Goal: Communication & Community: Ask a question

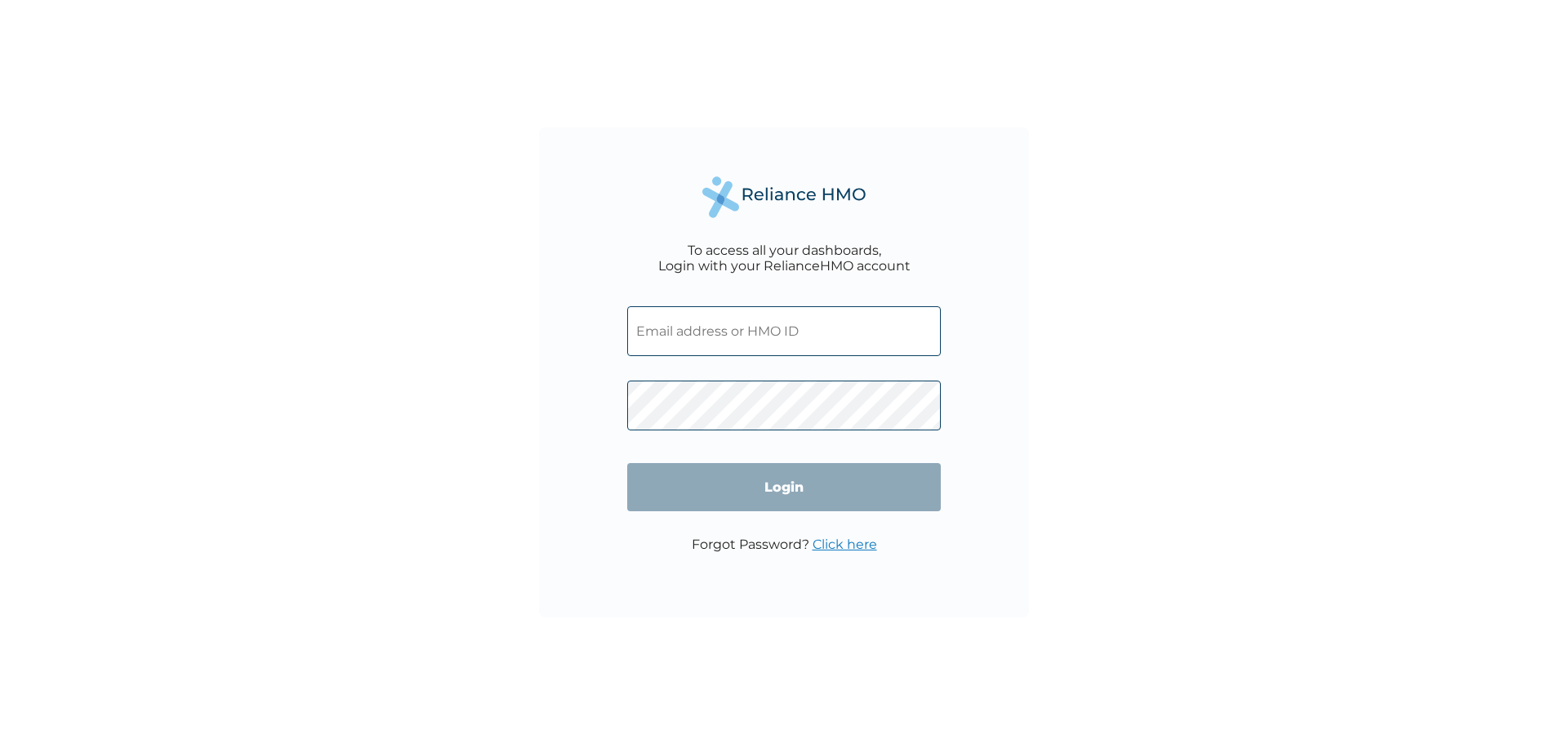
click at [665, 329] on input "text" at bounding box center [784, 331] width 314 height 50
type input "[EMAIL_ADDRESS][DOMAIN_NAME]"
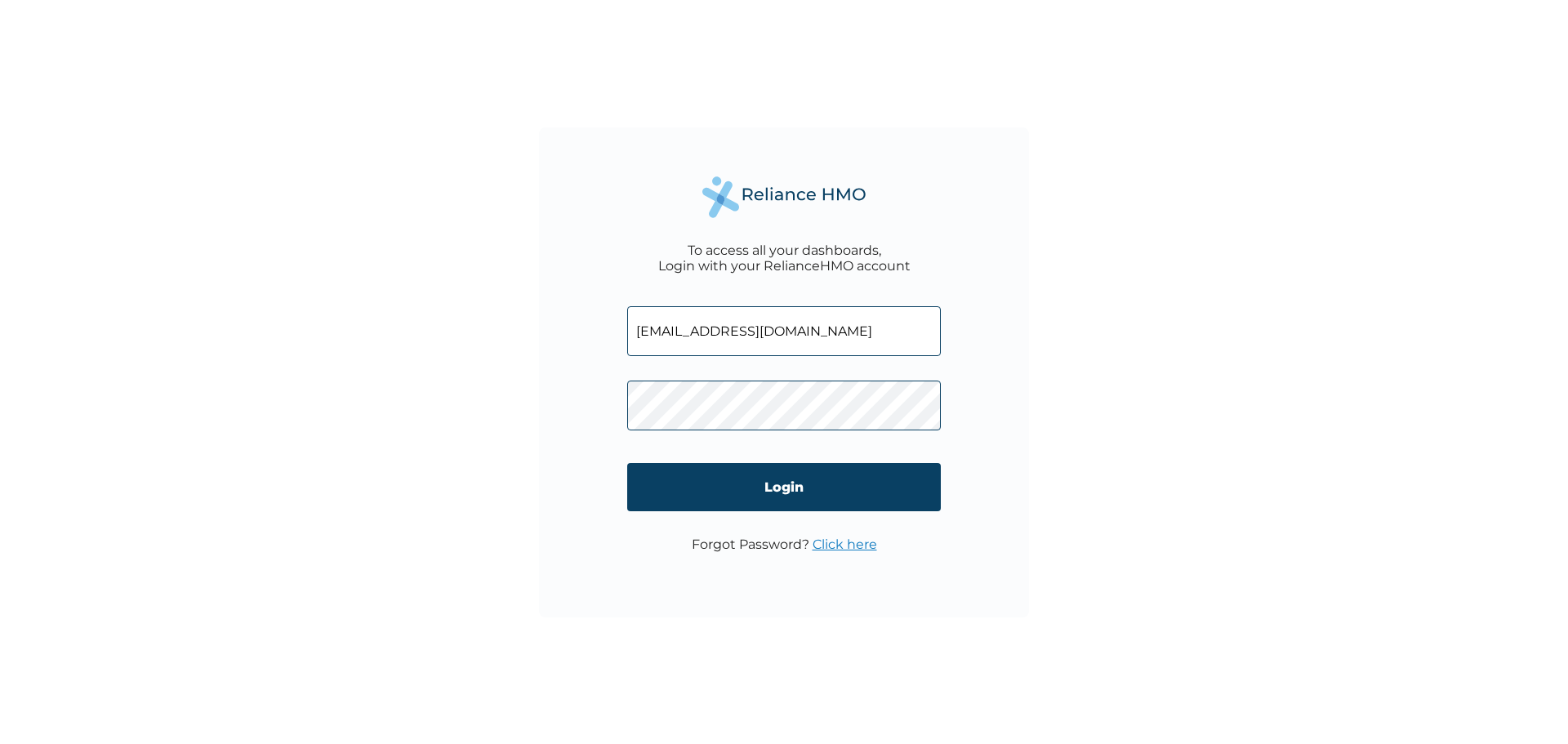
click input "Login" at bounding box center [784, 487] width 314 height 49
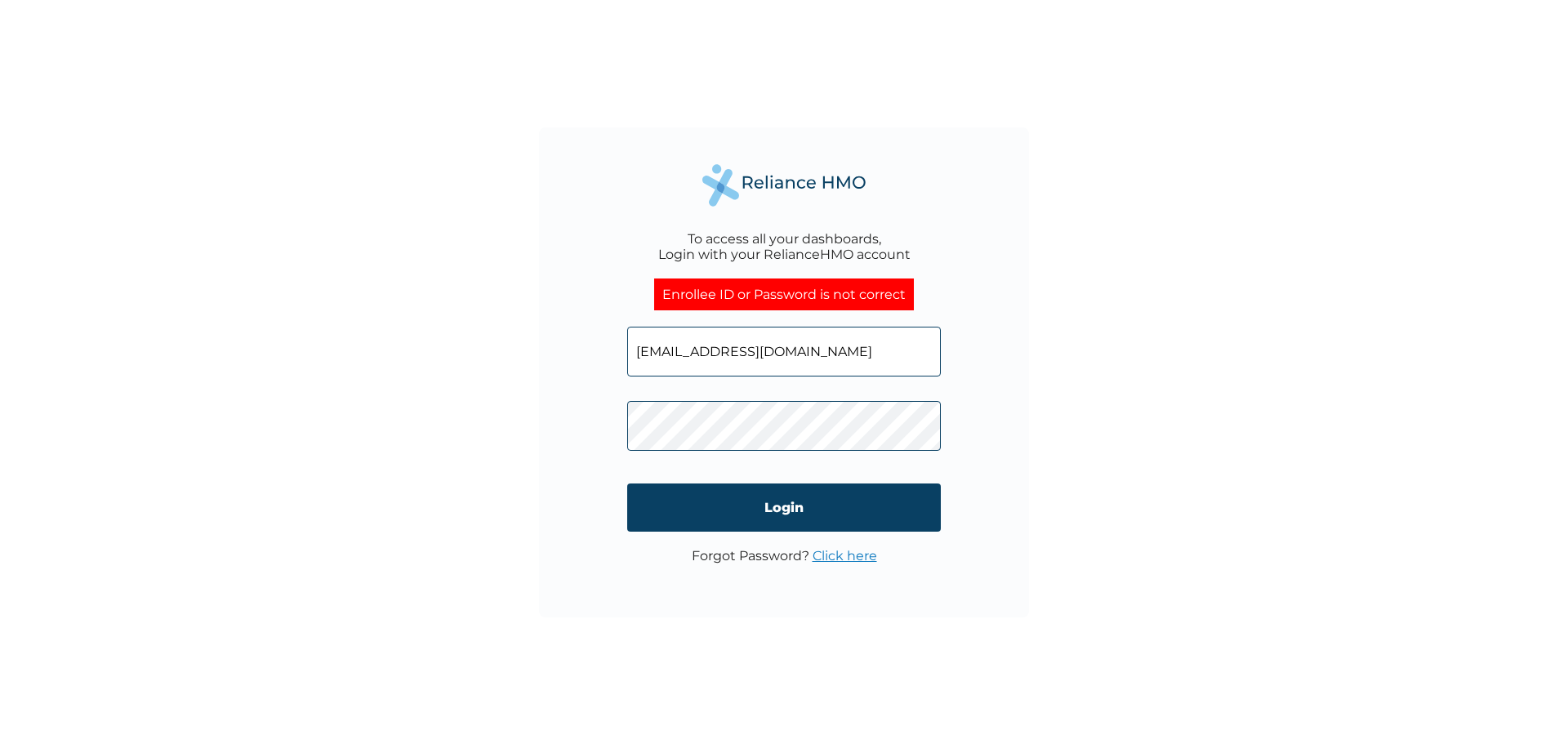
click input "Login" at bounding box center [784, 508] width 314 height 49
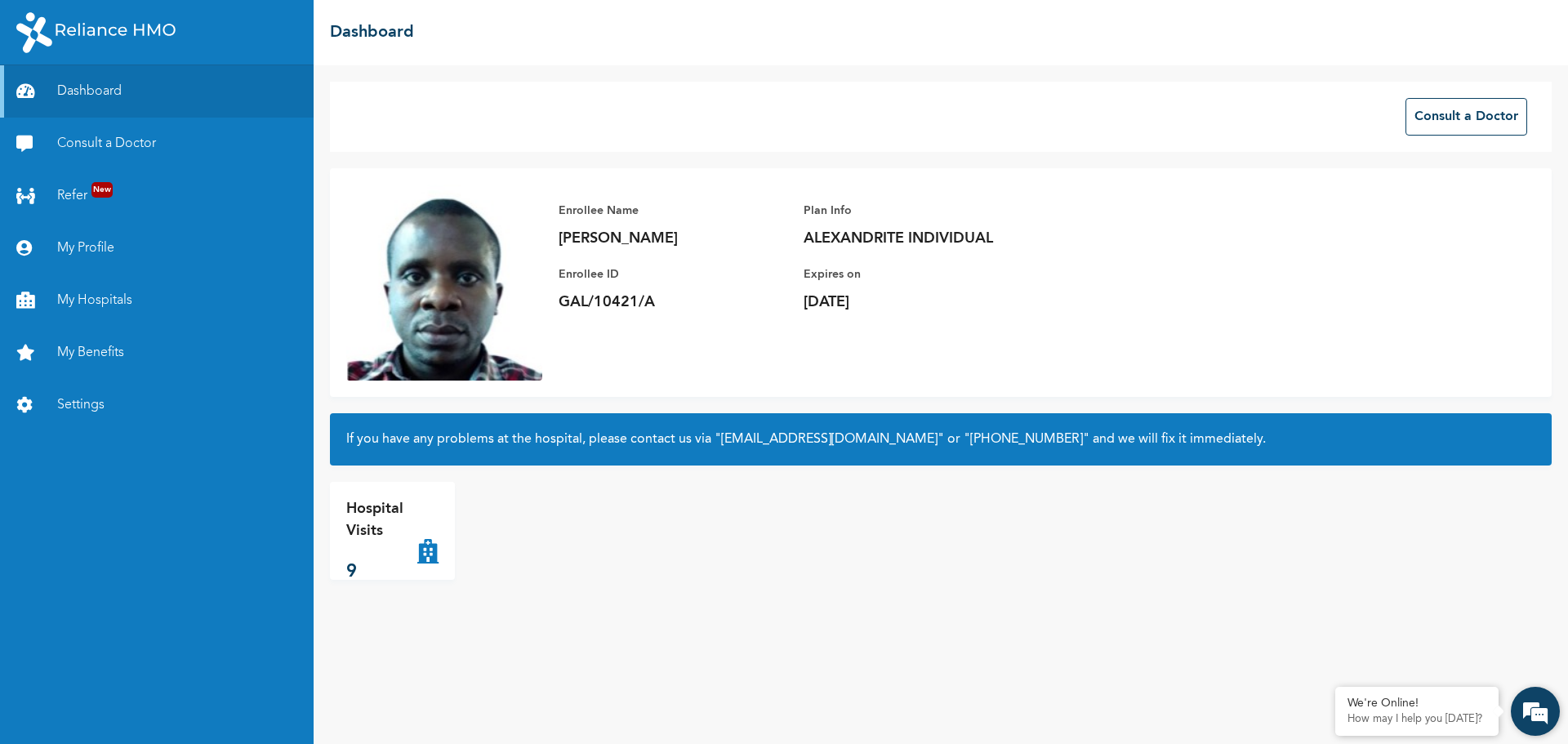
click at [1520, 709] on em at bounding box center [1535, 711] width 44 height 44
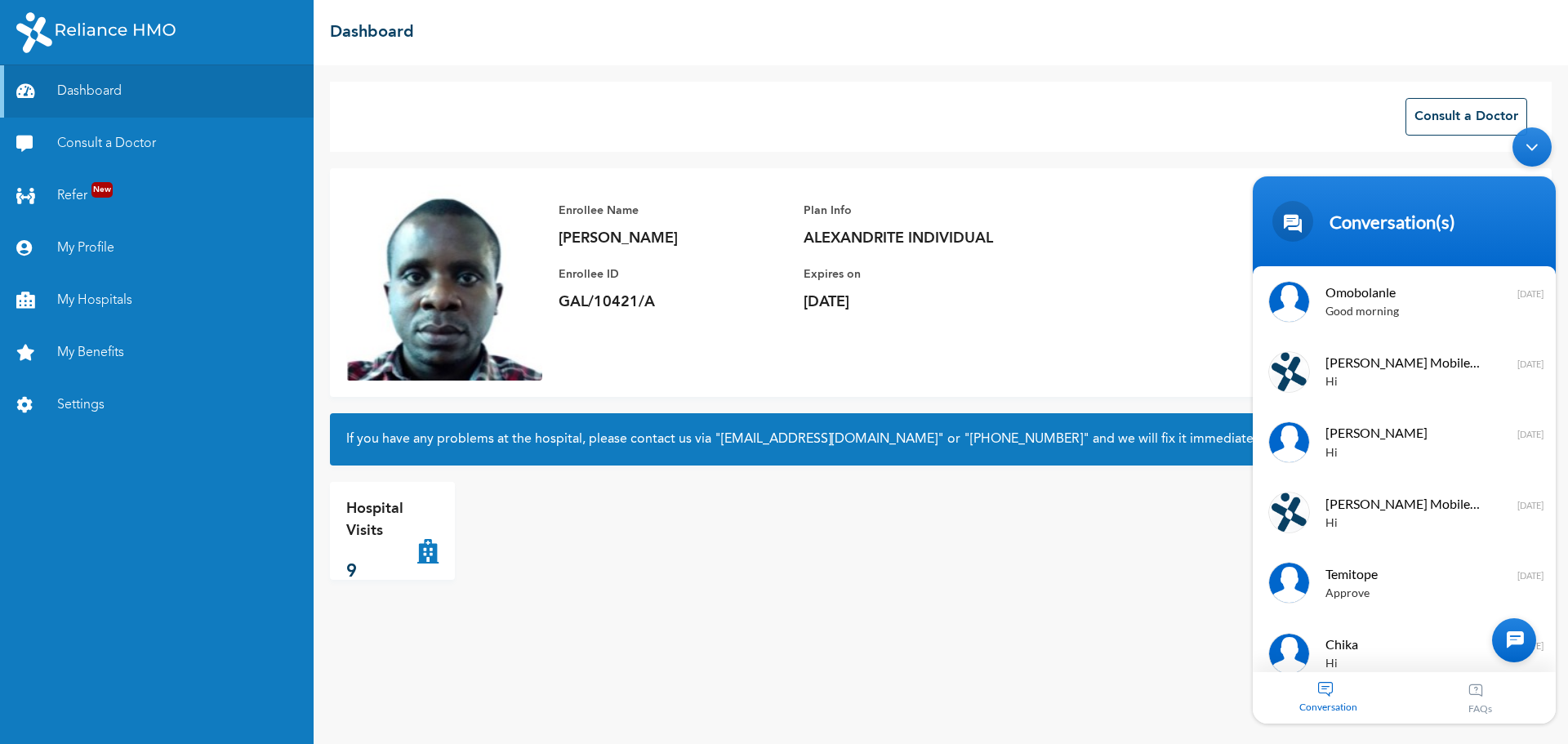
click at [1322, 704] on span "Conversation" at bounding box center [1329, 707] width 152 height 12
click at [1511, 635] on div at bounding box center [1514, 641] width 44 height 44
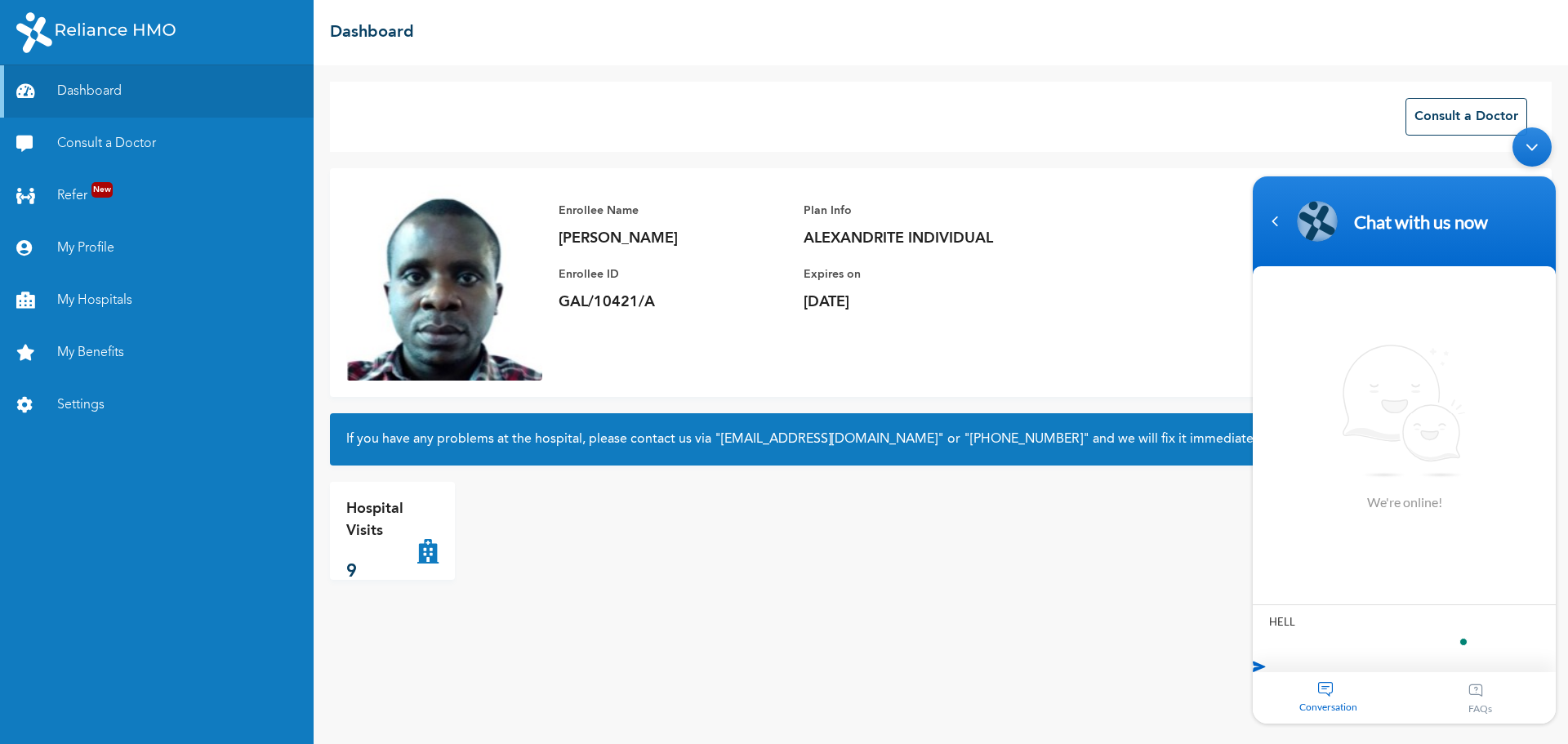
type textarea "HELLO"
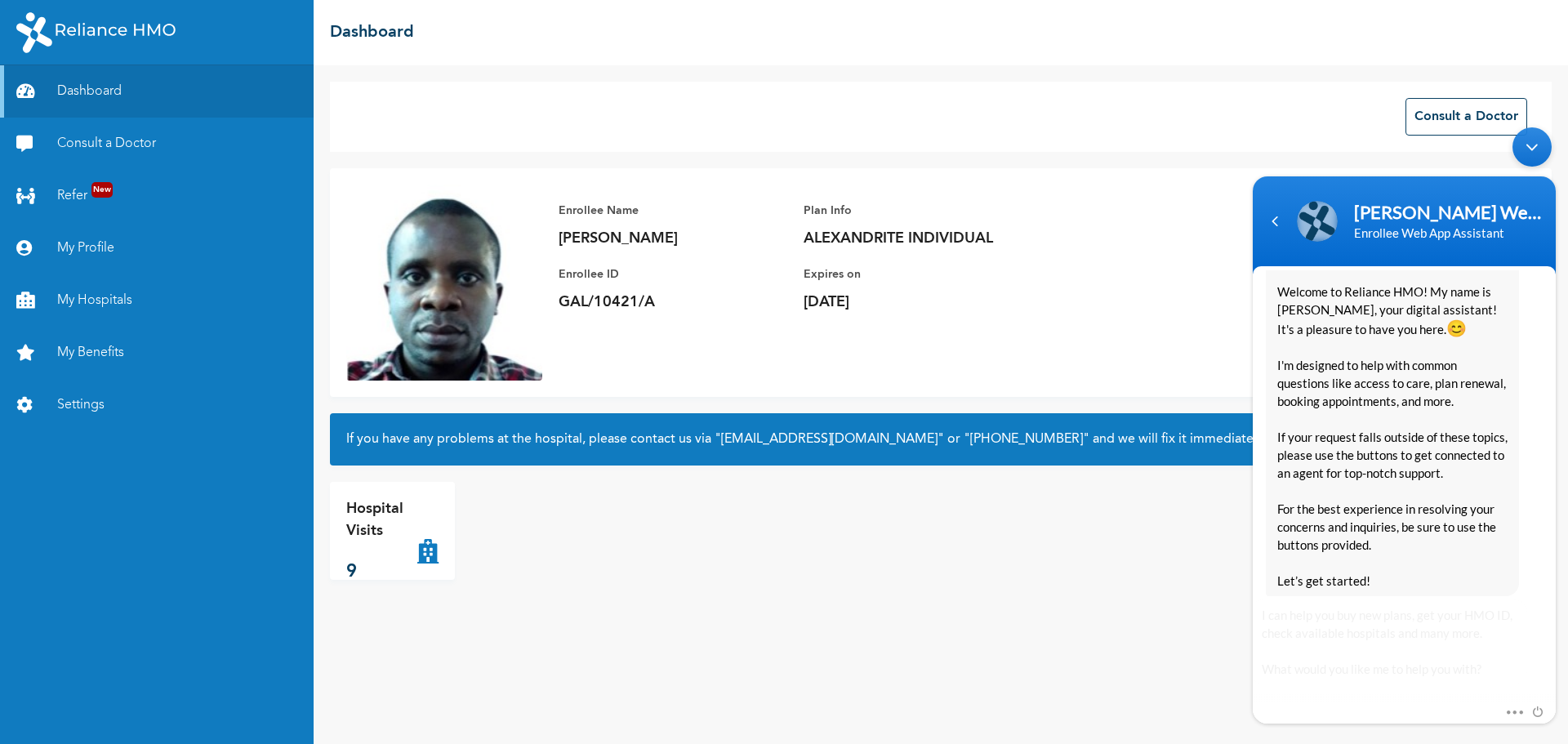
scroll to position [315, 0]
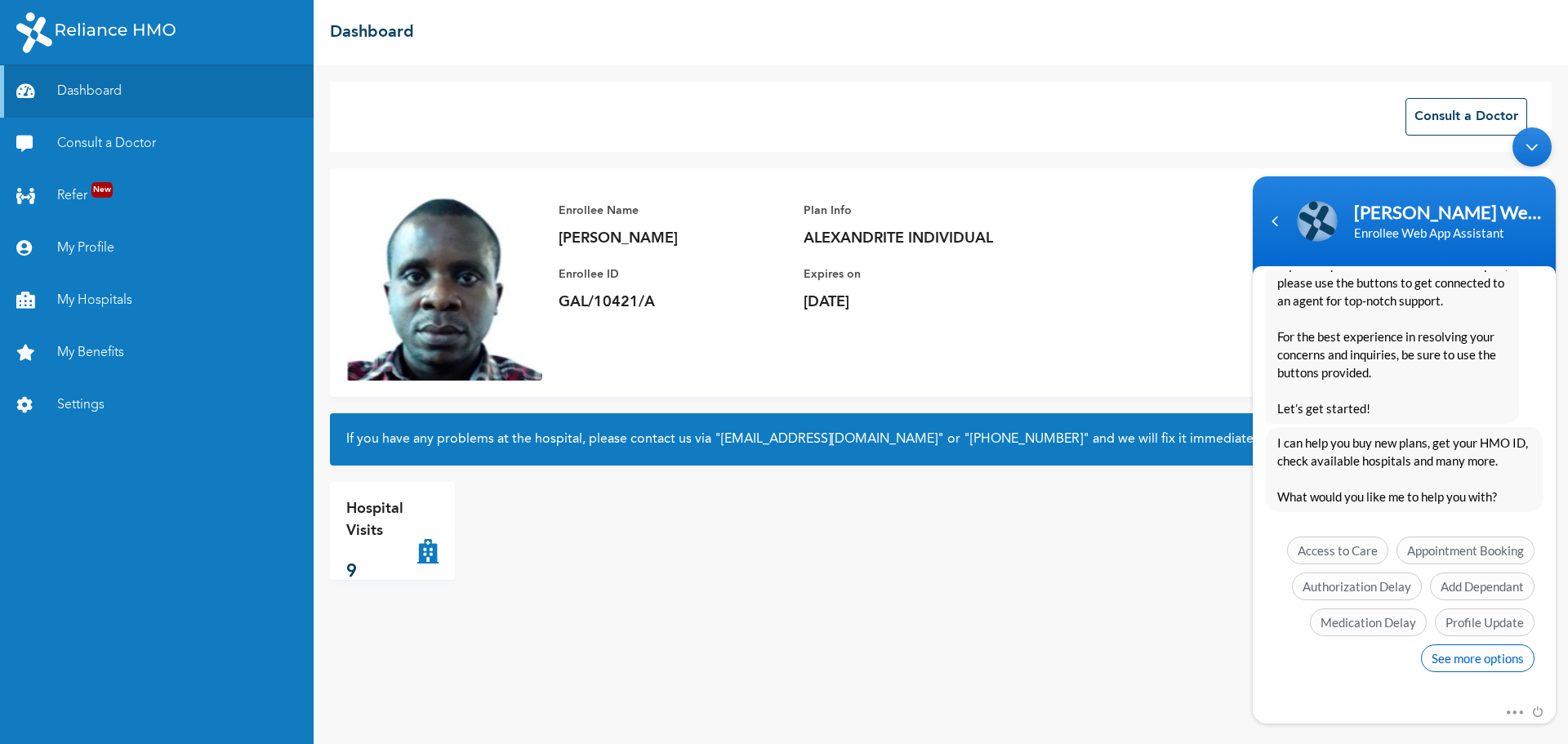
click at [1453, 665] on span "See more options" at bounding box center [1478, 659] width 113 height 28
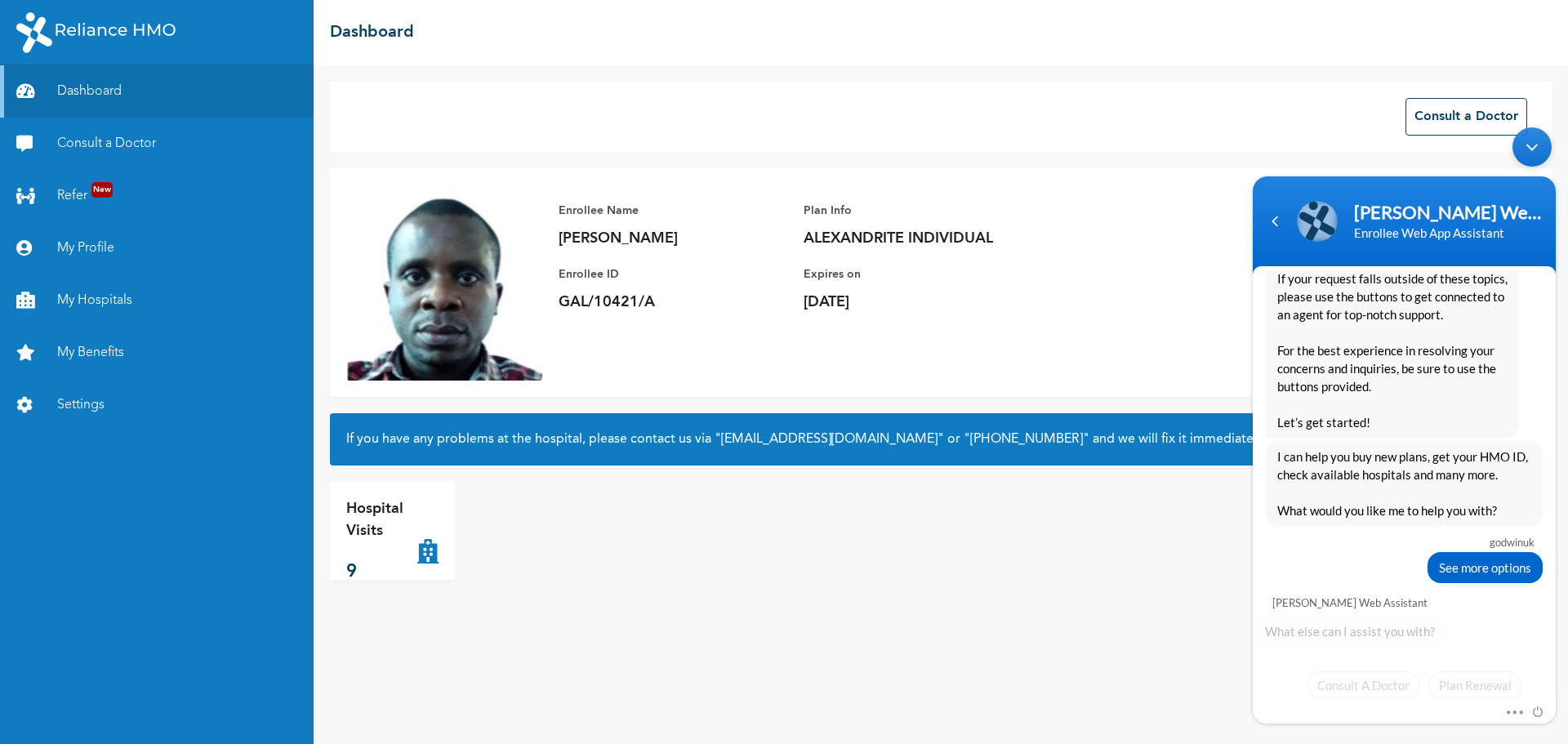
scroll to position [435, 0]
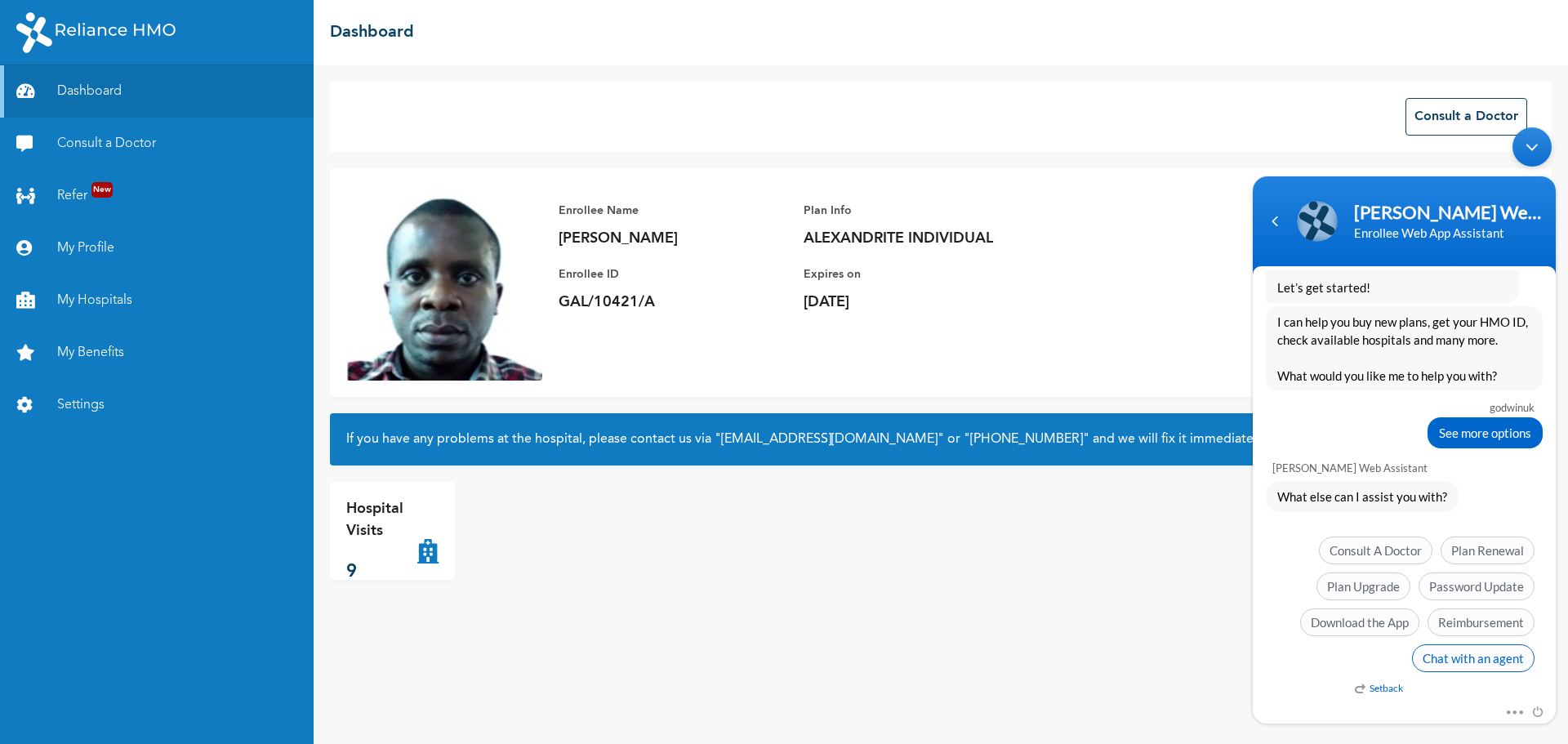
click at [1464, 661] on span "Chat with an agent" at bounding box center [1473, 659] width 122 height 28
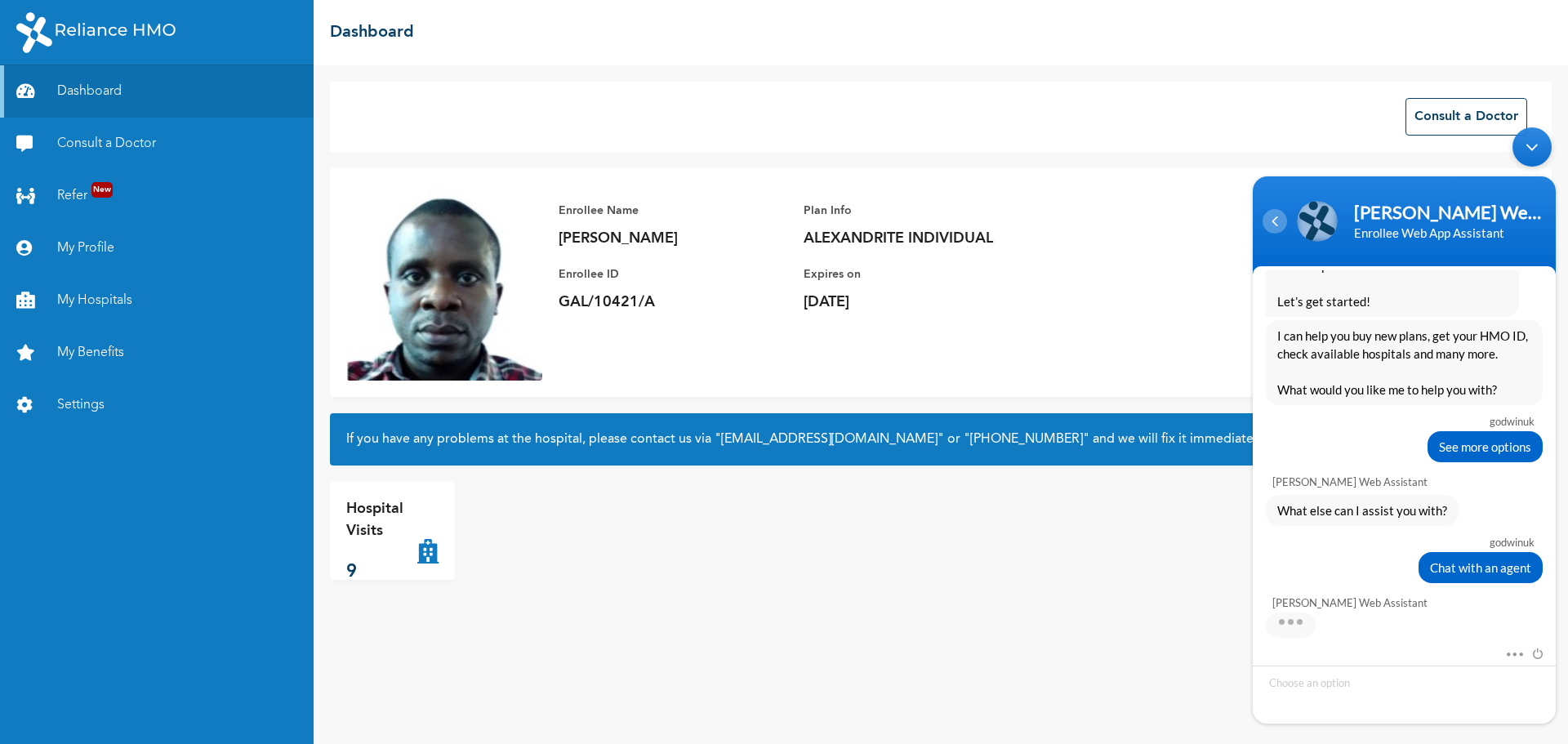
scroll to position [670, 0]
click at [1276, 218] on div "Navigation go back" at bounding box center [1274, 222] width 25 height 25
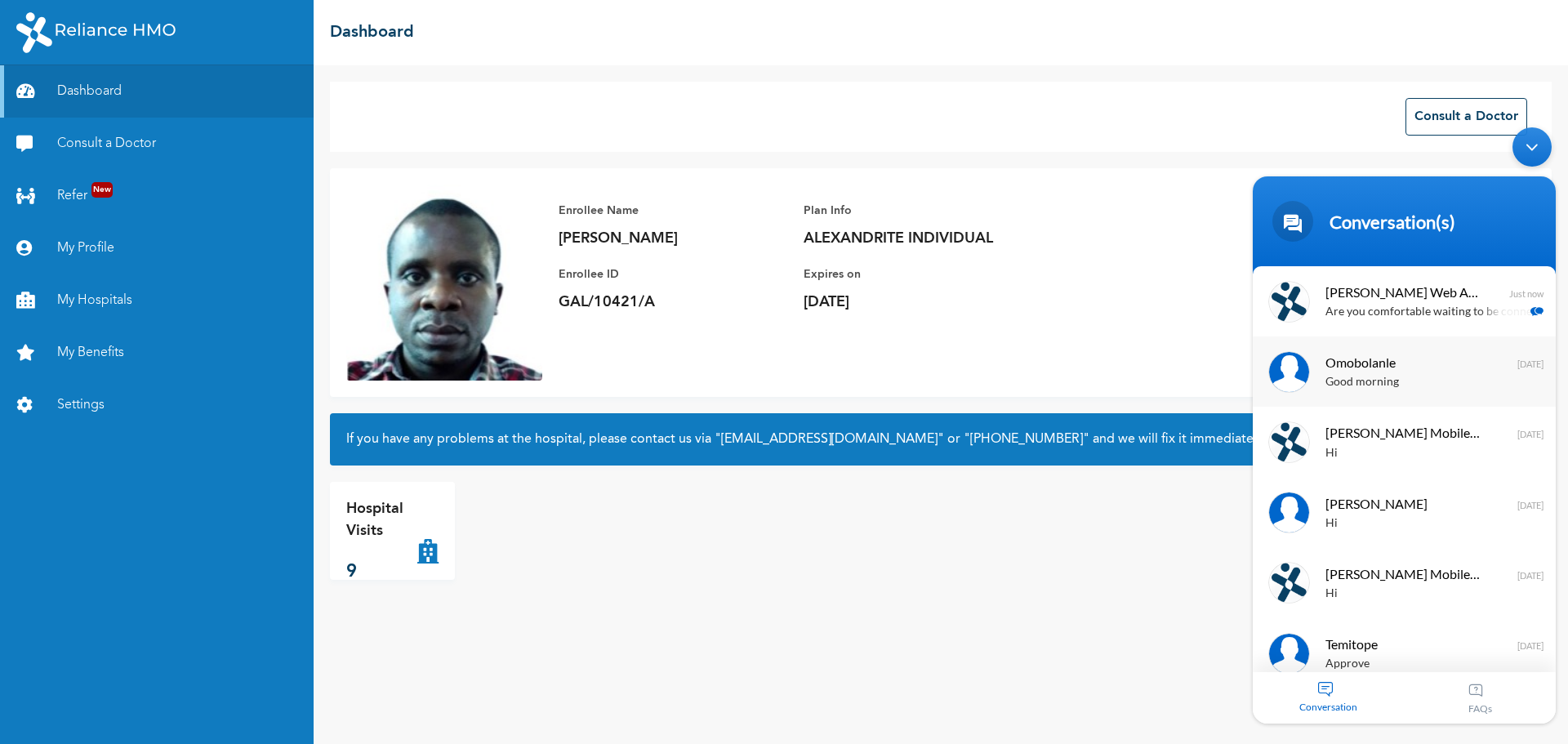
click at [1372, 369] on span "Omobolanle" at bounding box center [1402, 363] width 154 height 22
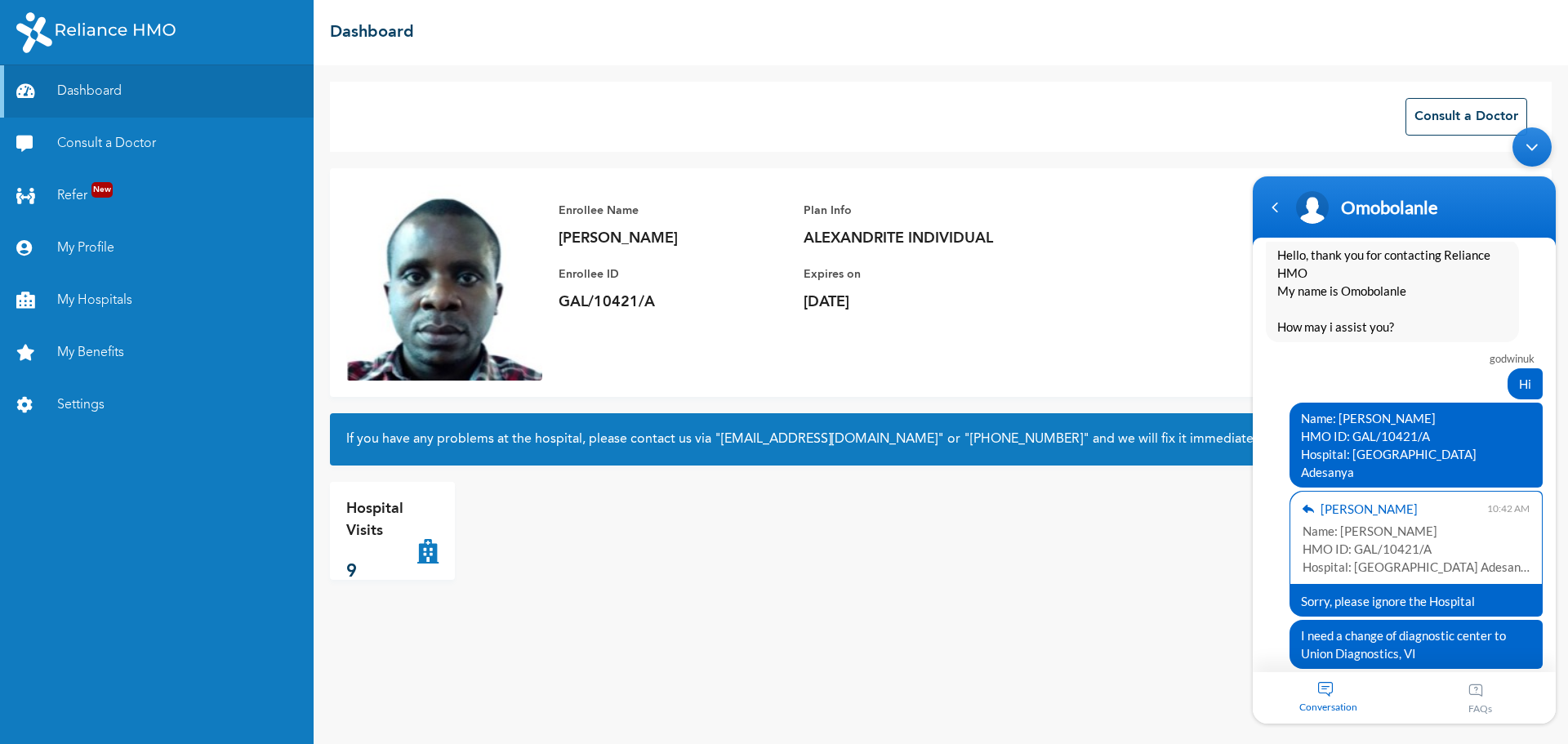
scroll to position [899, 0]
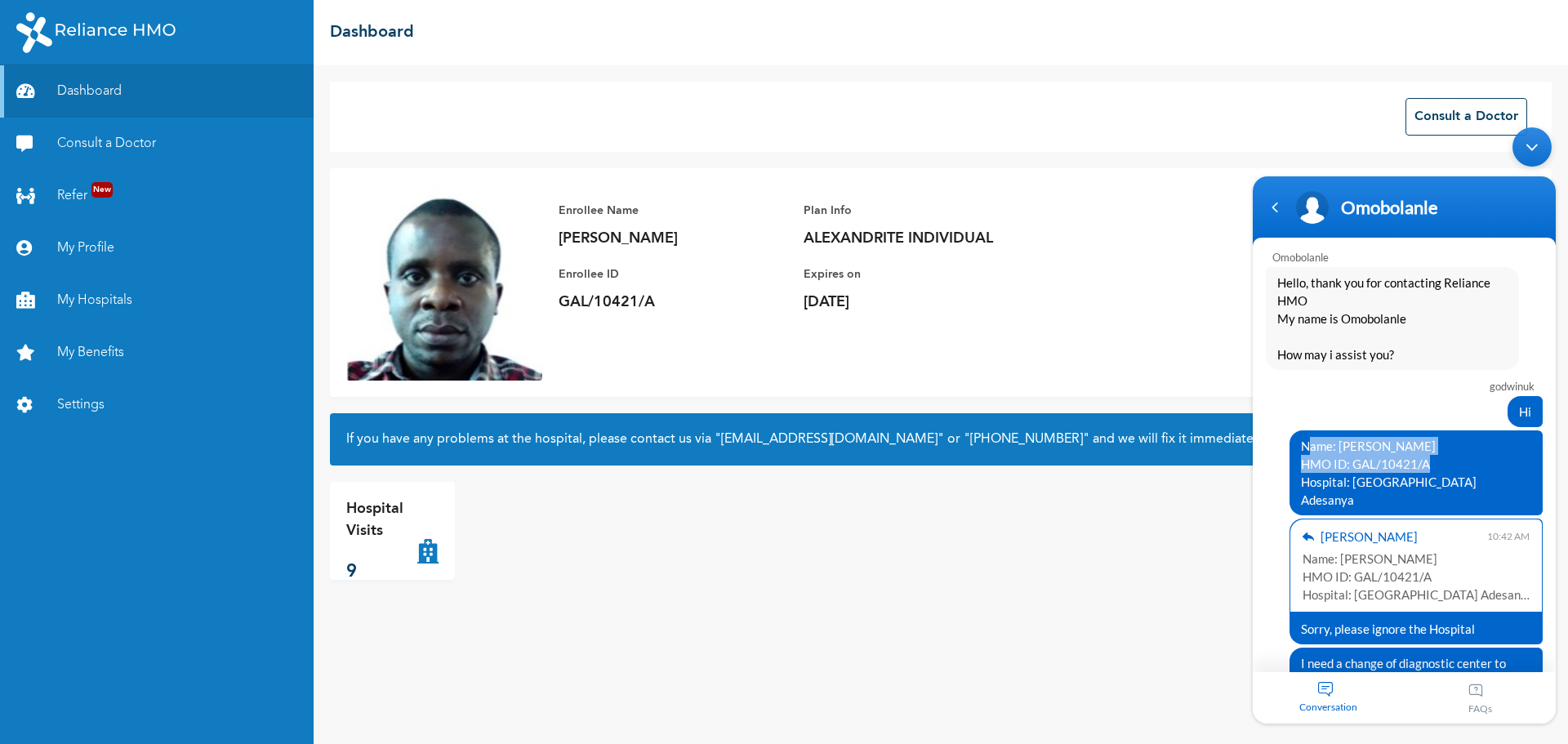
drag, startPoint x: 1348, startPoint y: 427, endPoint x: 1476, endPoint y: 450, distance: 130.0
click at [1476, 450] on span "Name: [PERSON_NAME] HMO ID: GAL/10421/A Hospital: [GEOGRAPHIC_DATA] Adesanya" at bounding box center [1416, 473] width 230 height 72
copy span "Name: [PERSON_NAME] Uka HMO ID: GAL/10421/A"
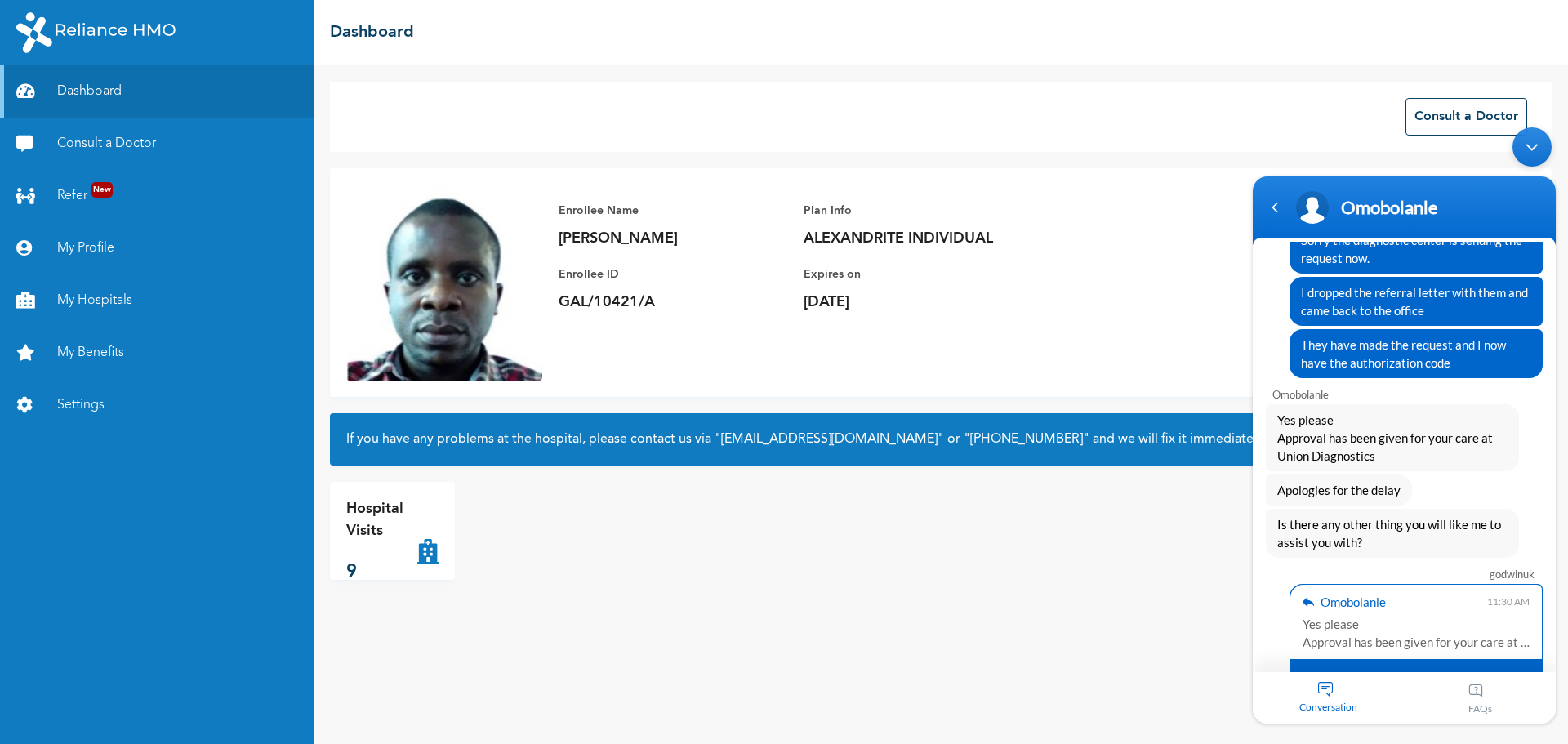
scroll to position [1634, 0]
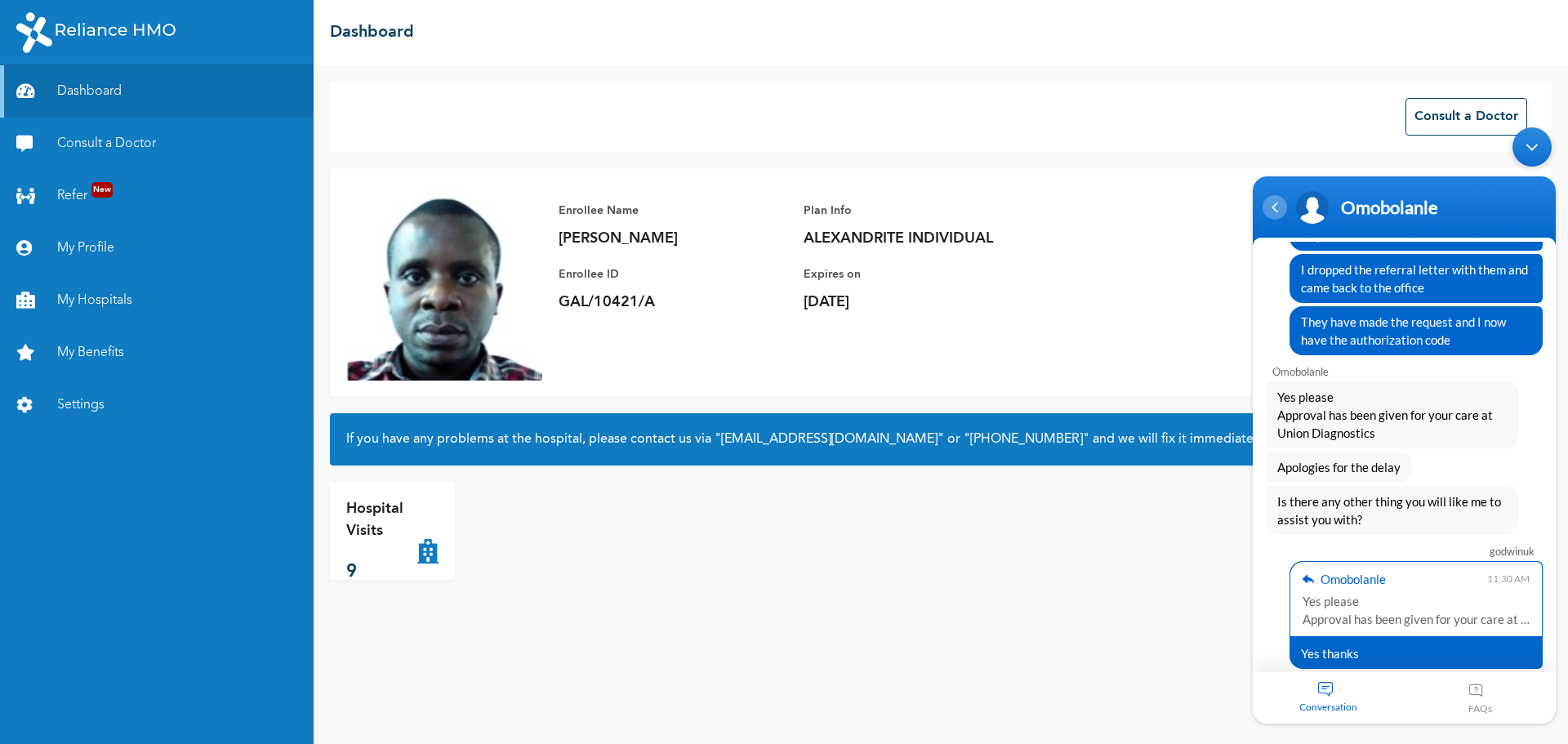
click at [1281, 207] on div "Navigation go back" at bounding box center [1274, 208] width 25 height 25
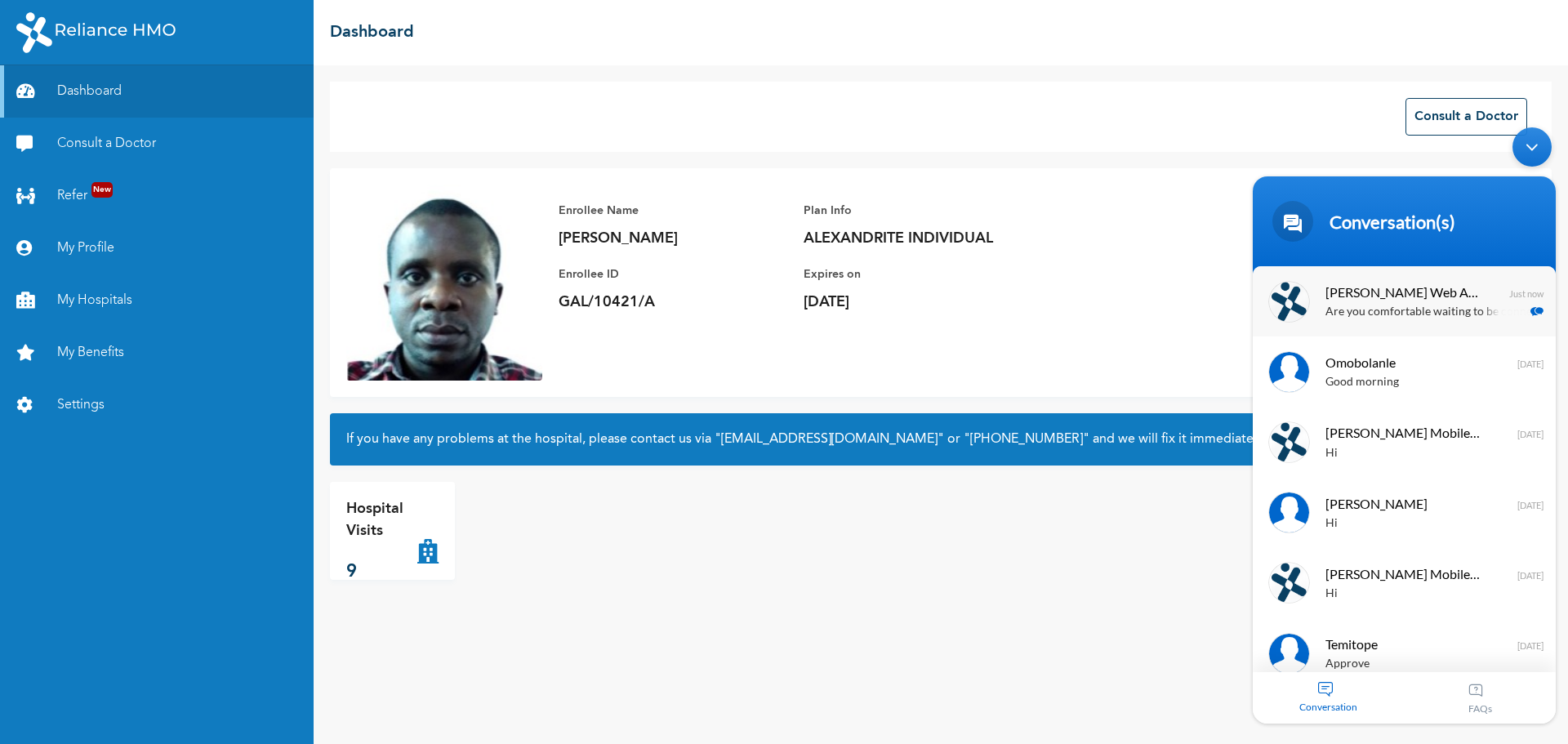
click at [1388, 311] on p "Are you comfortable waiting to be connected to an agent, even with a possible d…" at bounding box center [1428, 312] width 206 height 19
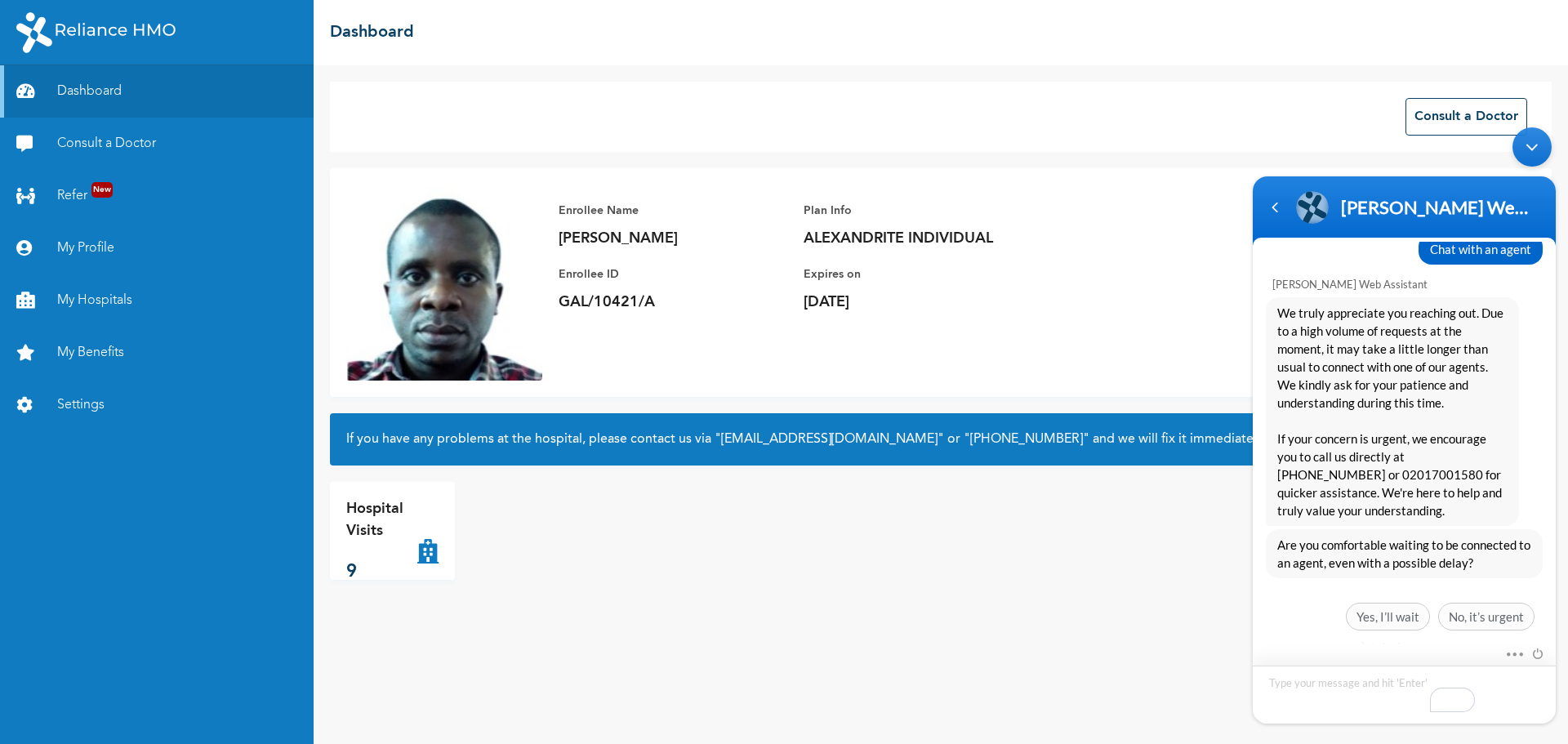
scroll to position [728, 0]
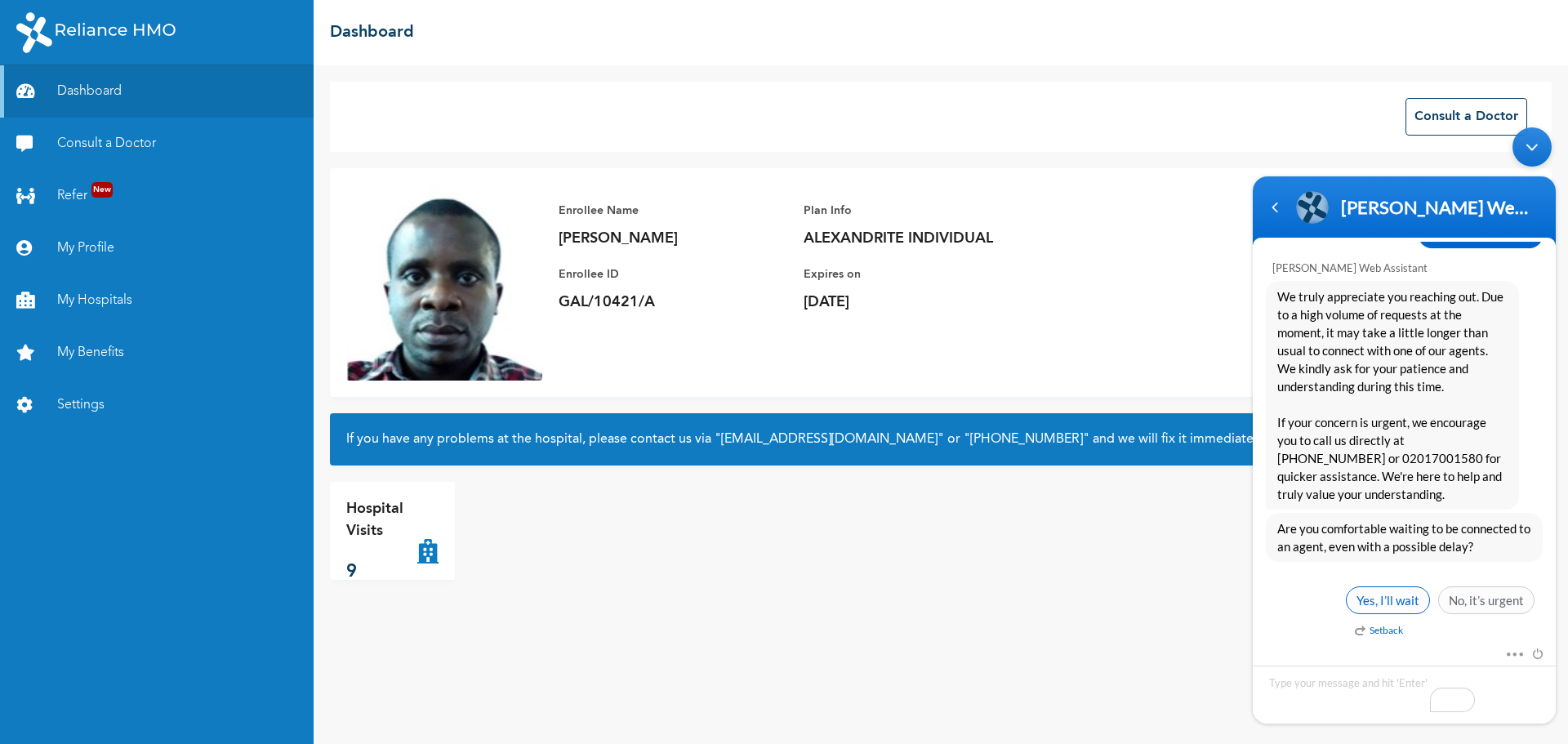
click at [1385, 605] on span "Yes, I’ll wait" at bounding box center [1387, 600] width 84 height 28
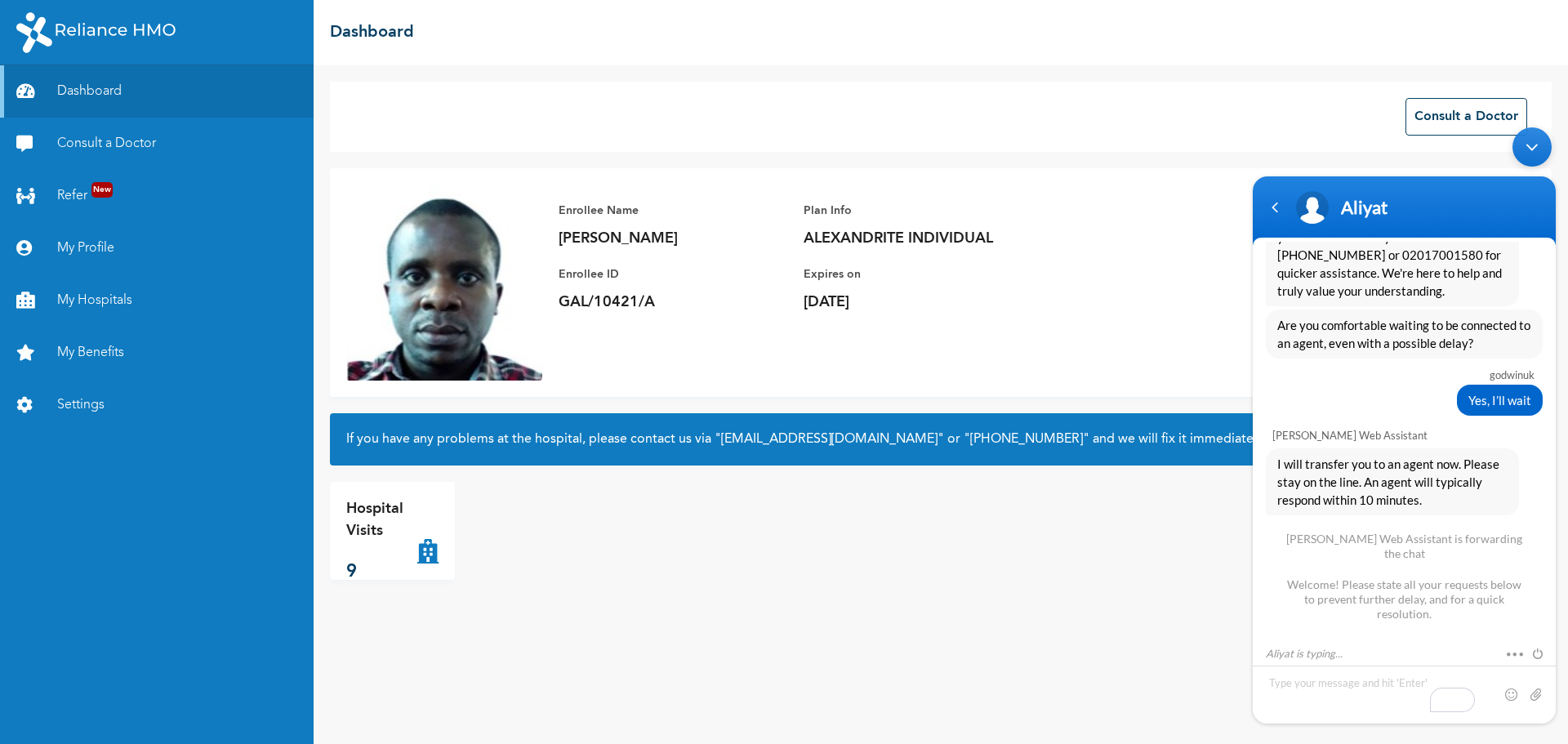
scroll to position [1042, 0]
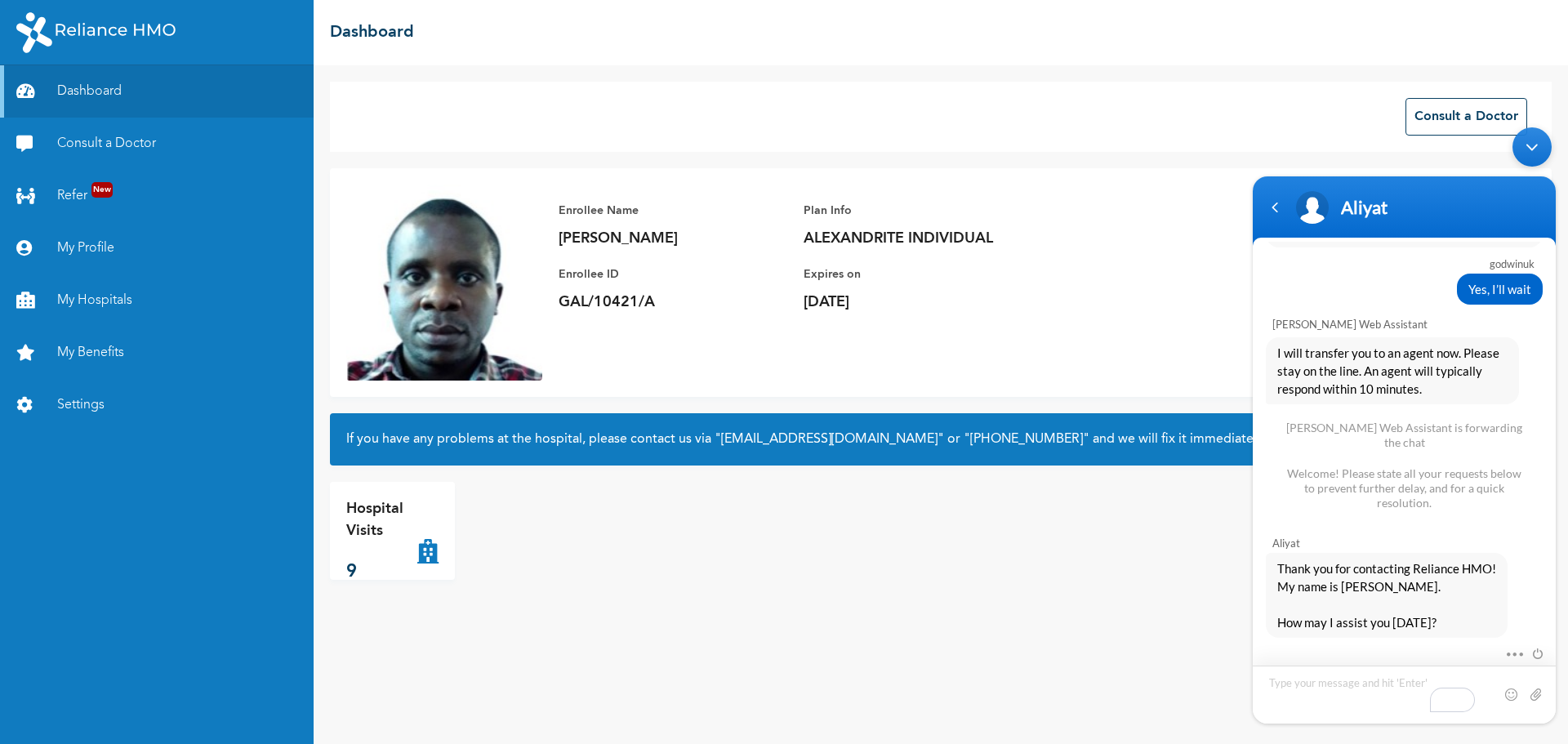
click at [1244, 119] on textarea "Type your message and hit 'Enter'" at bounding box center [1244, 119] width 0 height 0
type textarea "g"
type textarea "Good afternoon"
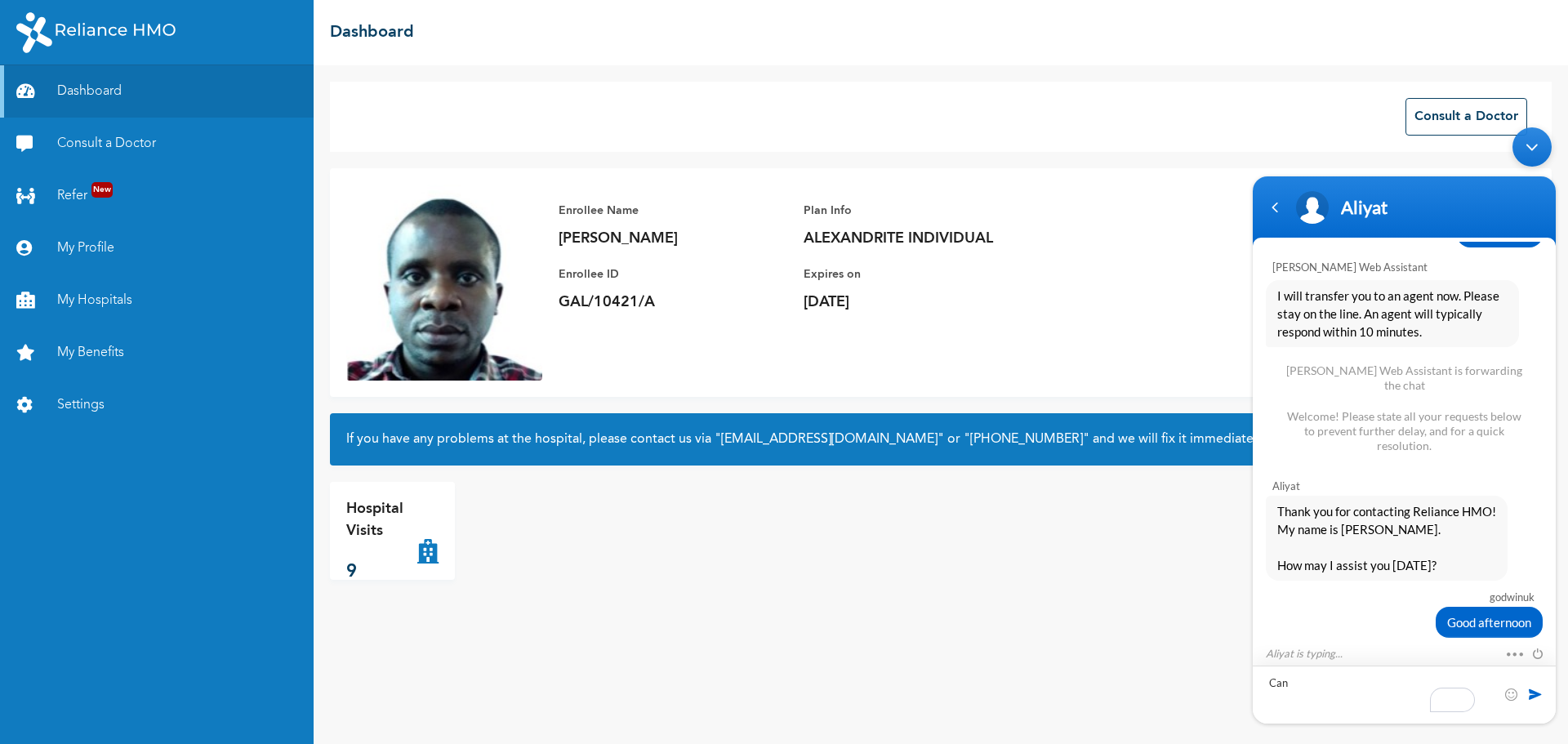
scroll to position [1157, 0]
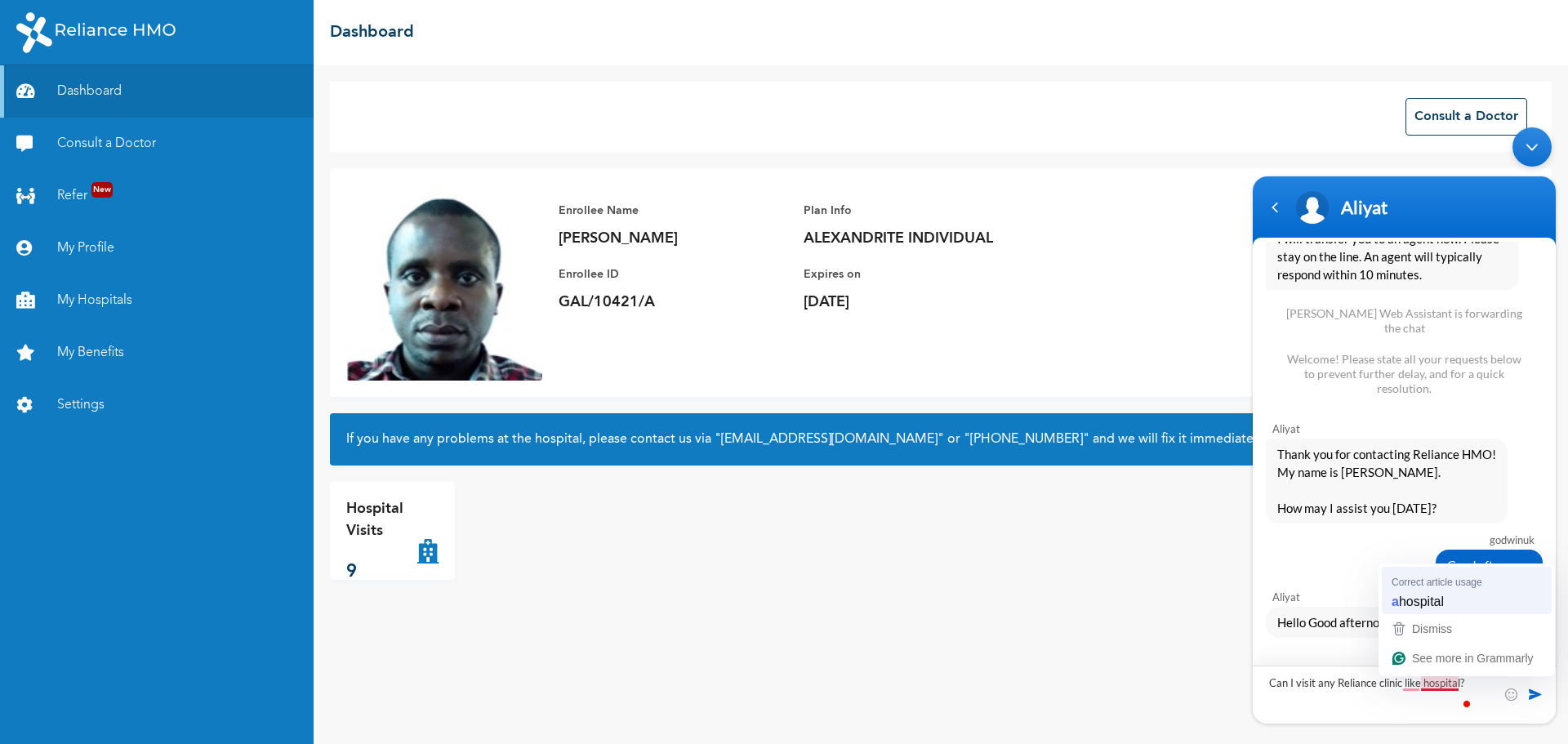
type textarea "Can I visit any Reliance clinic like a hospital?"
click at [1244, 119] on textarea "Can I visit any Reliance clinic like a hospital?" at bounding box center [1244, 119] width 0 height 0
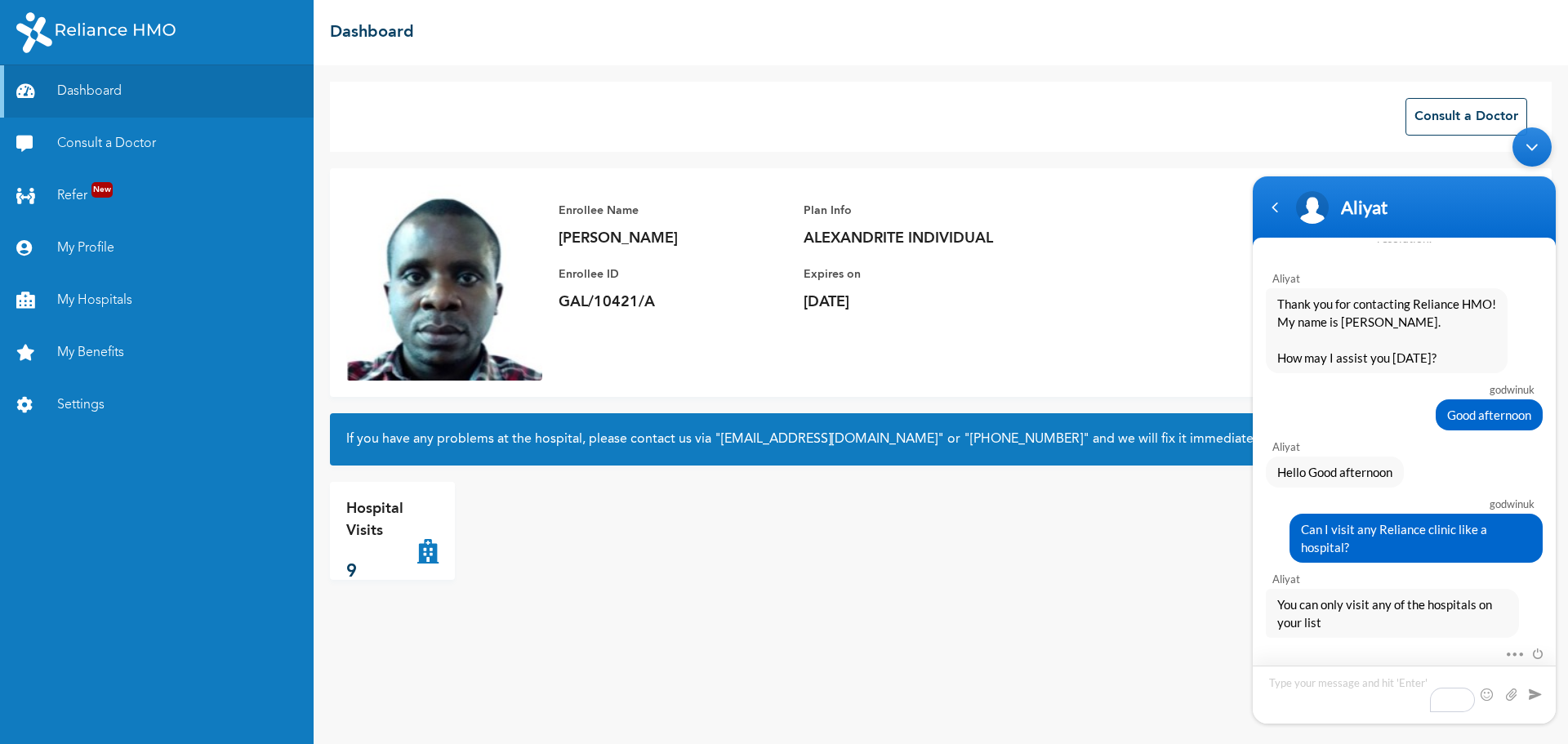
scroll to position [1341, 0]
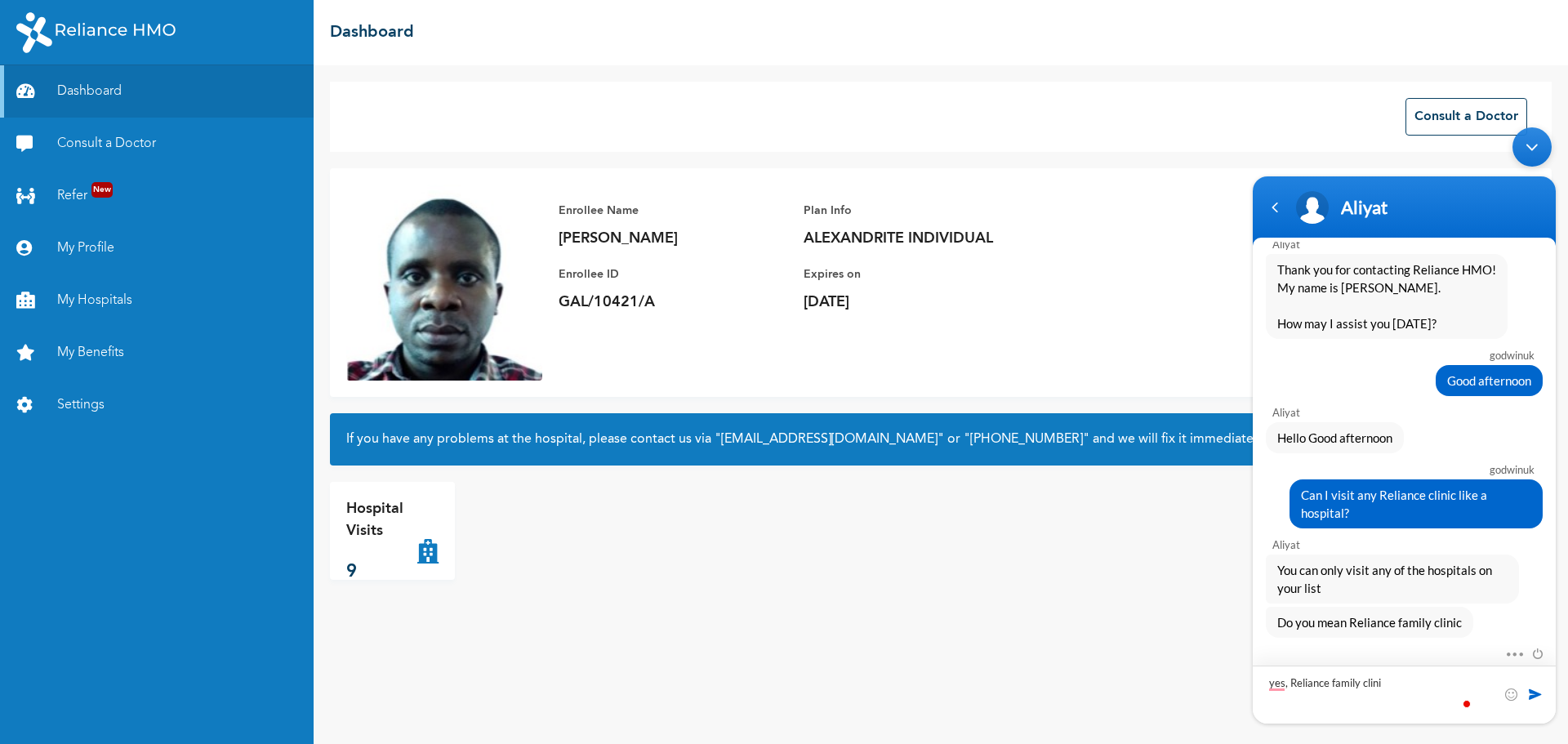
type textarea "yes, Reliance family clinic"
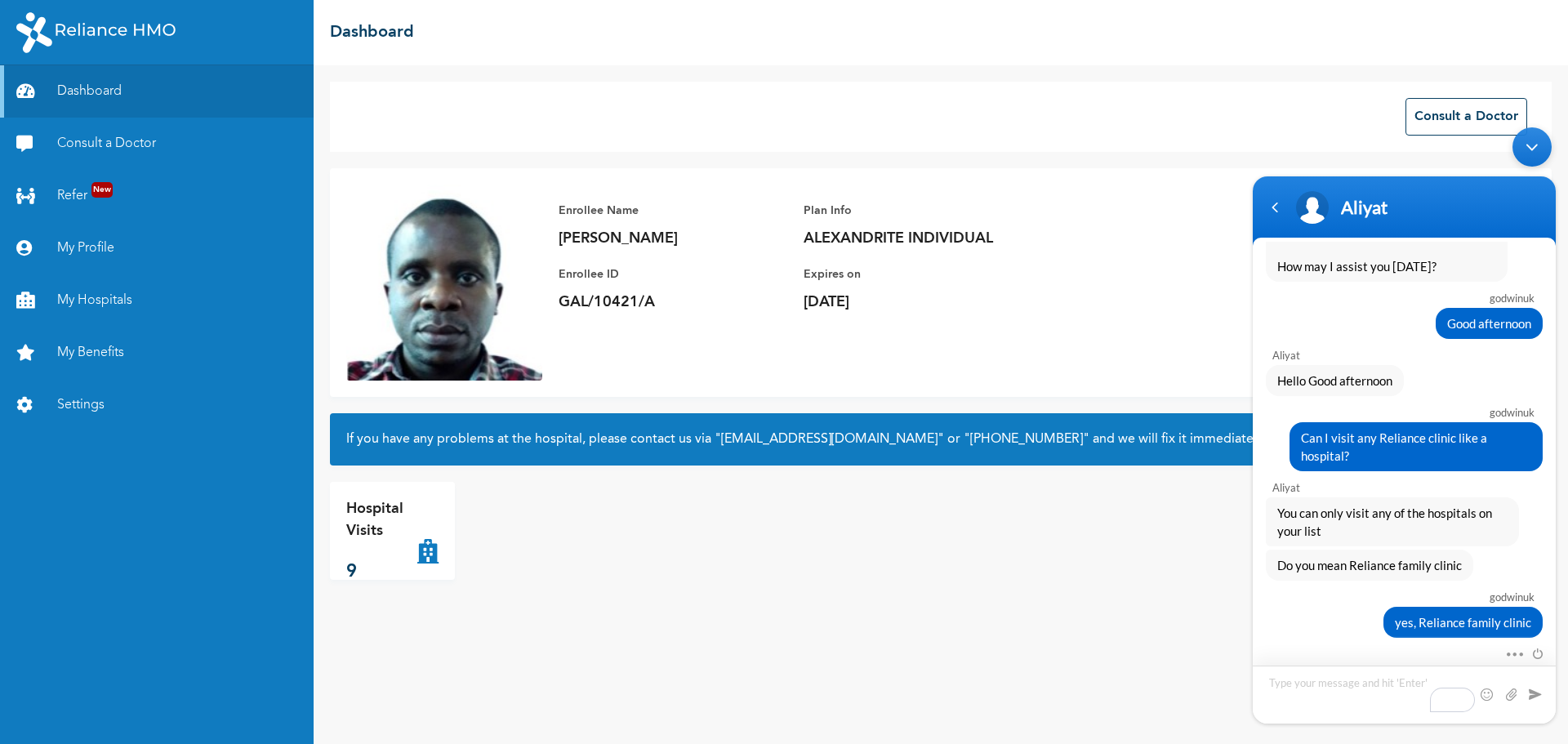
scroll to position [1474, 0]
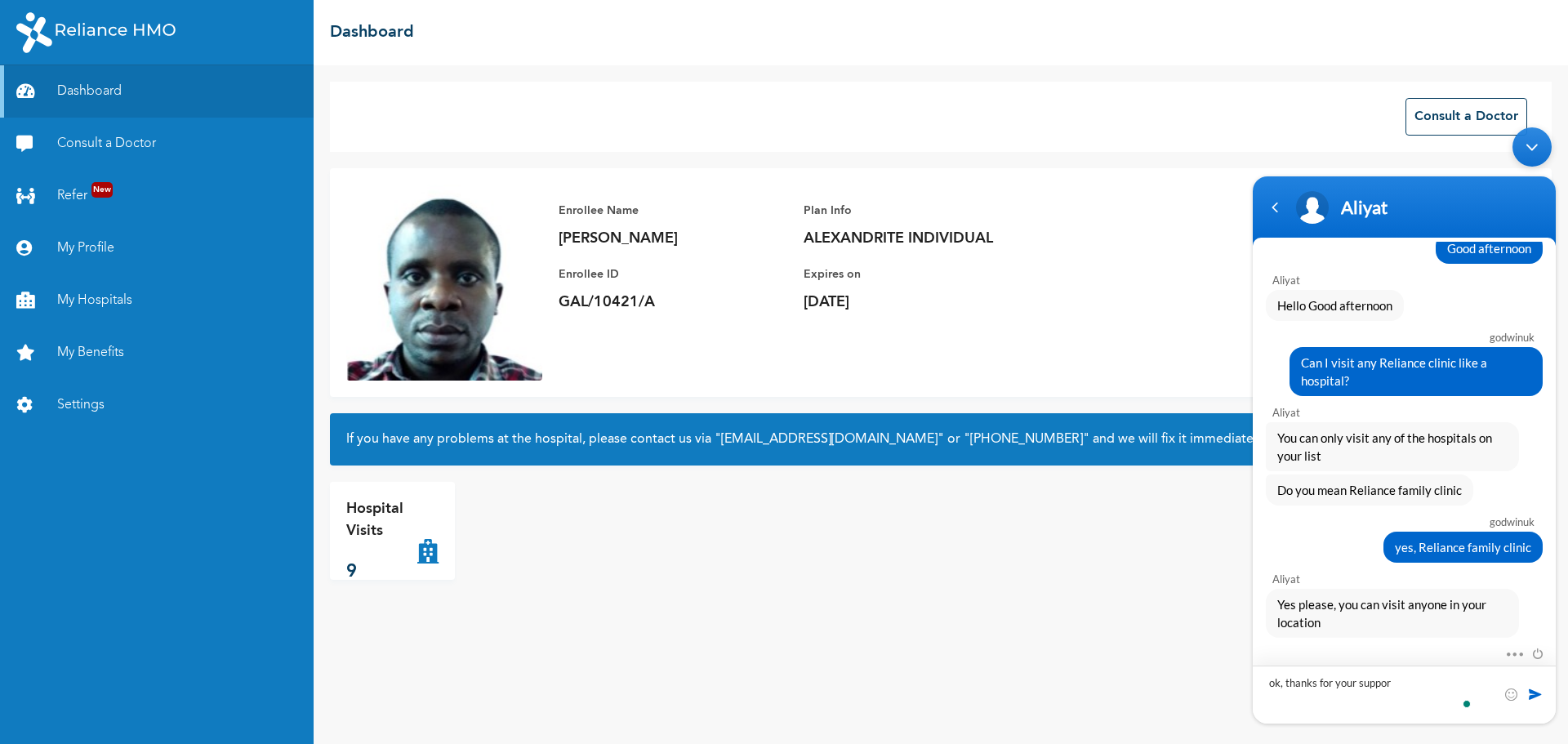
type textarea "ok, thanks for your support"
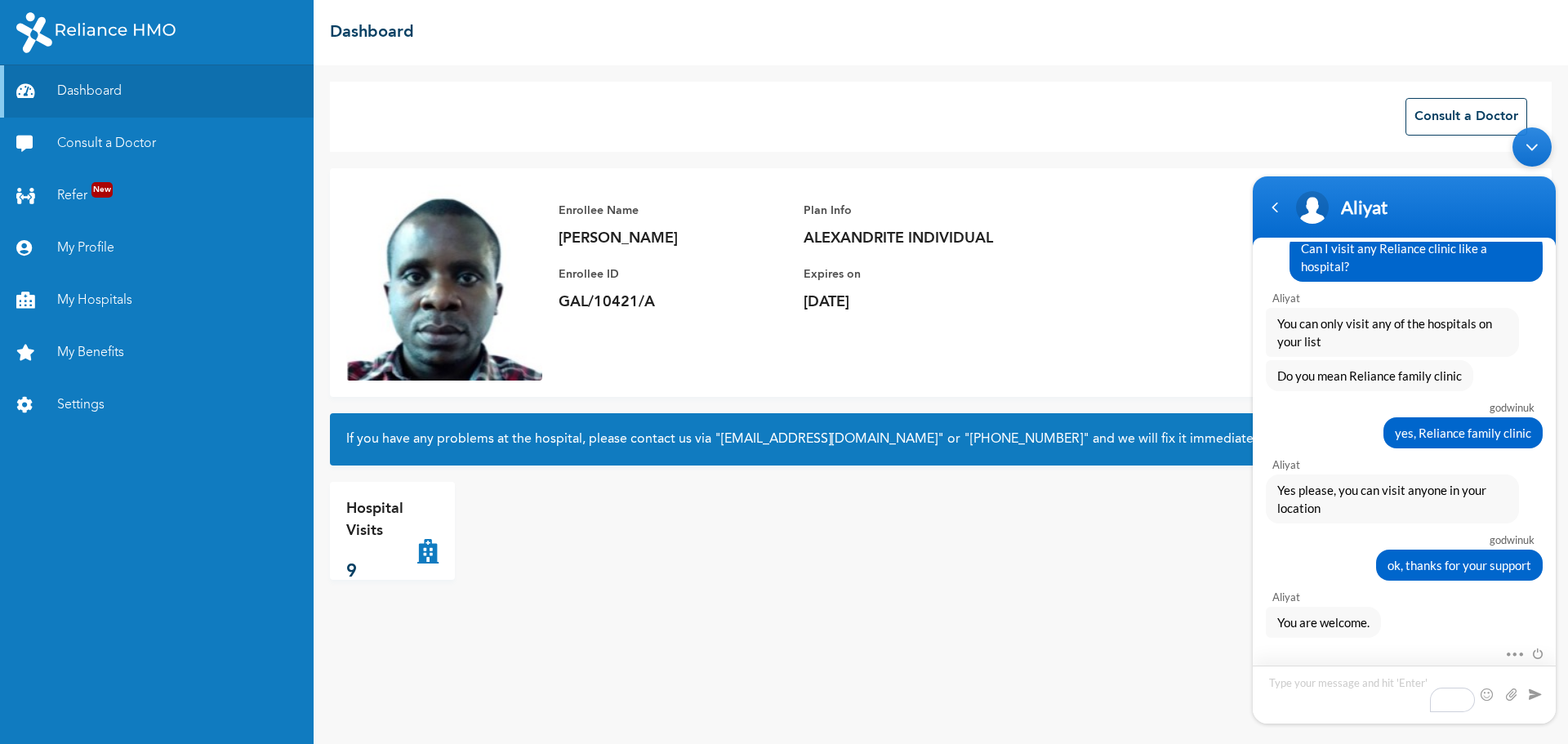
scroll to position [1640, 0]
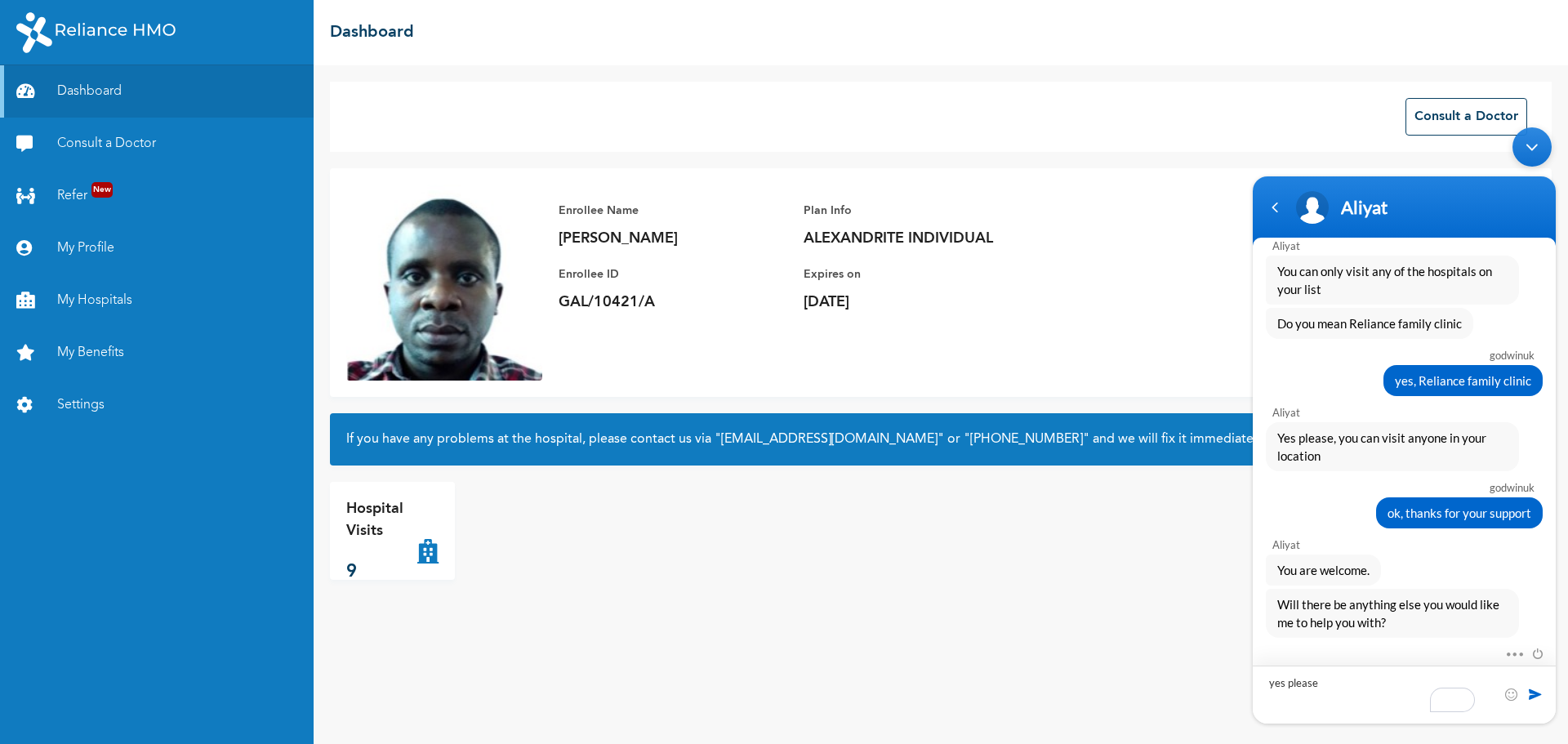
type textarea "yes please!"
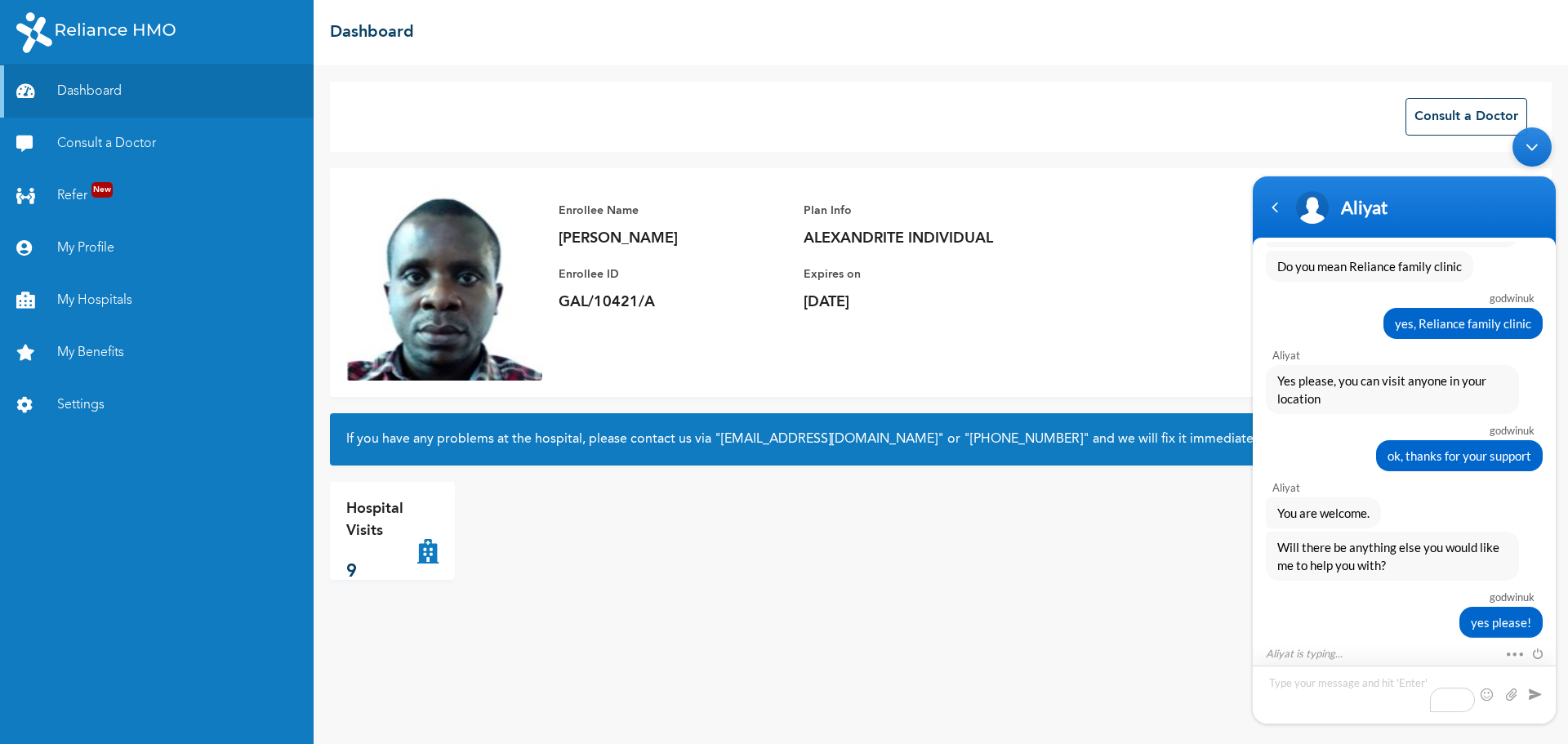
scroll to position [1755, 0]
